Goal: Task Accomplishment & Management: Manage account settings

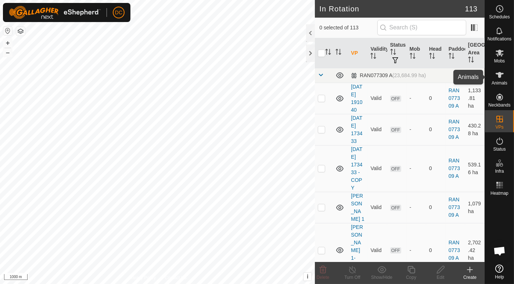
click at [500, 77] on icon at bounding box center [499, 75] width 8 height 6
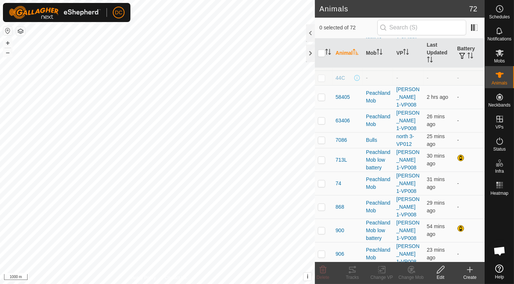
scroll to position [285, 0]
click at [321, 203] on p-checkbox at bounding box center [321, 206] width 7 height 6
checkbox input "true"
